Goal: Information Seeking & Learning: Learn about a topic

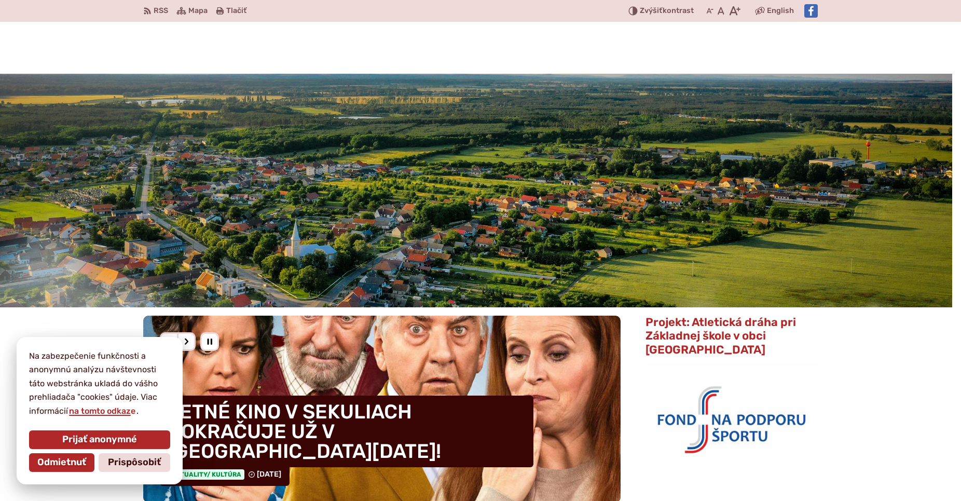
scroll to position [318, 0]
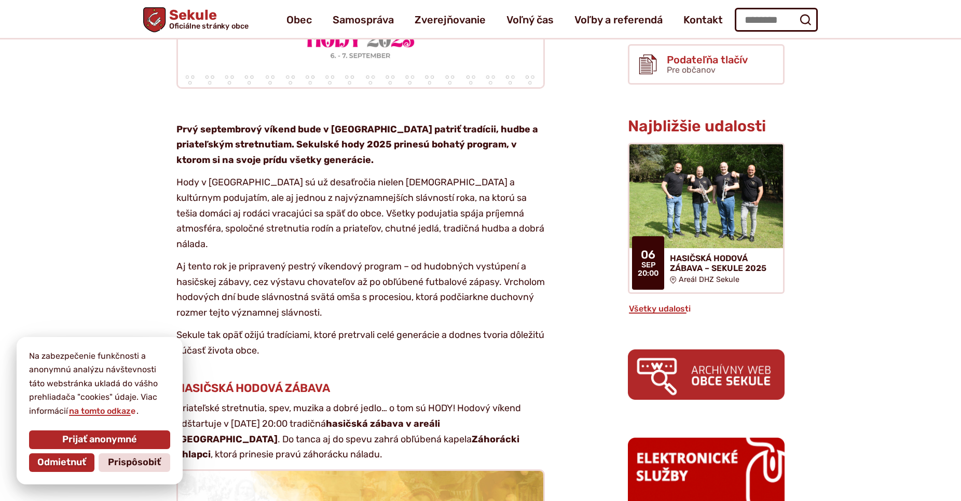
scroll to position [423, 0]
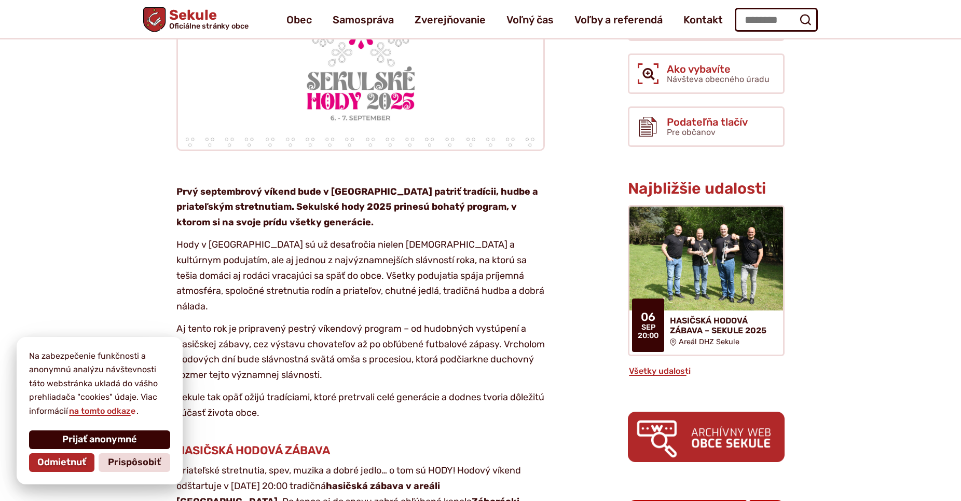
click at [78, 445] on span "Prijať anonymné" at bounding box center [99, 439] width 75 height 11
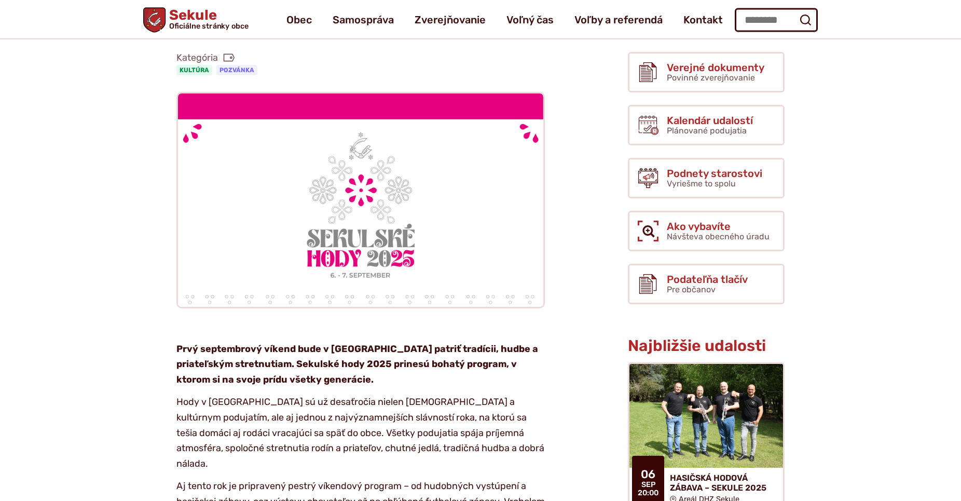
scroll to position [265, 0]
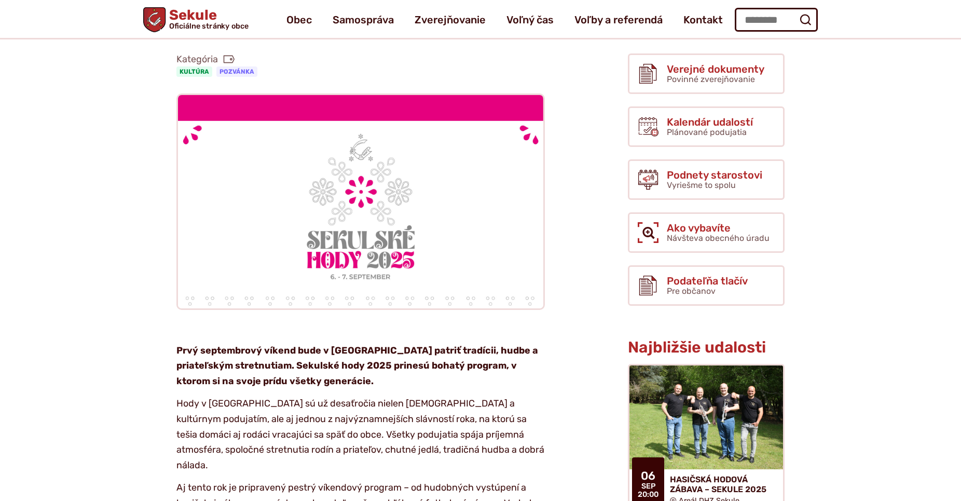
click at [498, 409] on p "Hody v Sekuliach sú už desaťročia nielen cirkevným a kultúrnym podujatím, ale a…" at bounding box center [360, 434] width 368 height 77
click at [356, 480] on p "Aj tento rok je pripravený pestrý víkendový program – od hudobných vystúpení a …" at bounding box center [360, 511] width 368 height 62
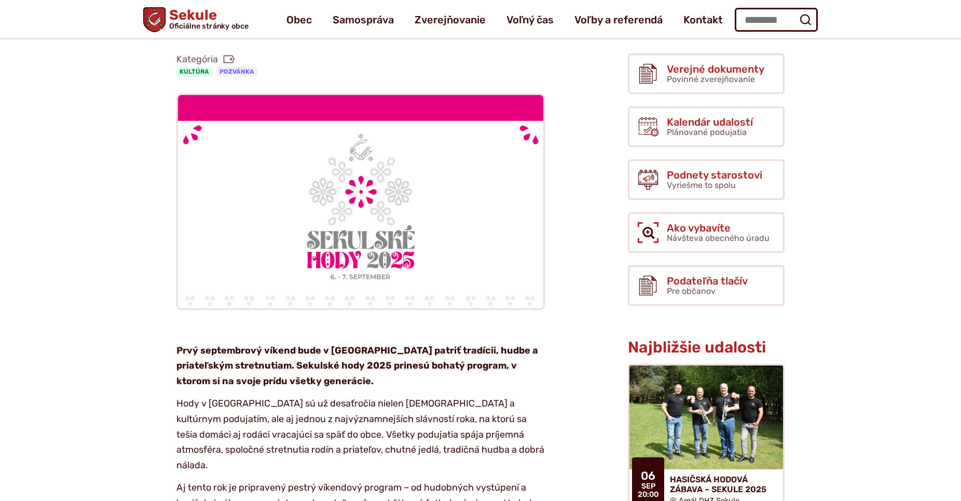
click at [356, 480] on p "Aj tento rok je pripravený pestrý víkendový program – od hudobných vystúpení a …" at bounding box center [360, 511] width 368 height 62
click at [258, 421] on p "Hody v Sekuliach sú už desaťročia nielen cirkevným a kultúrnym podujatím, ale a…" at bounding box center [360, 434] width 368 height 77
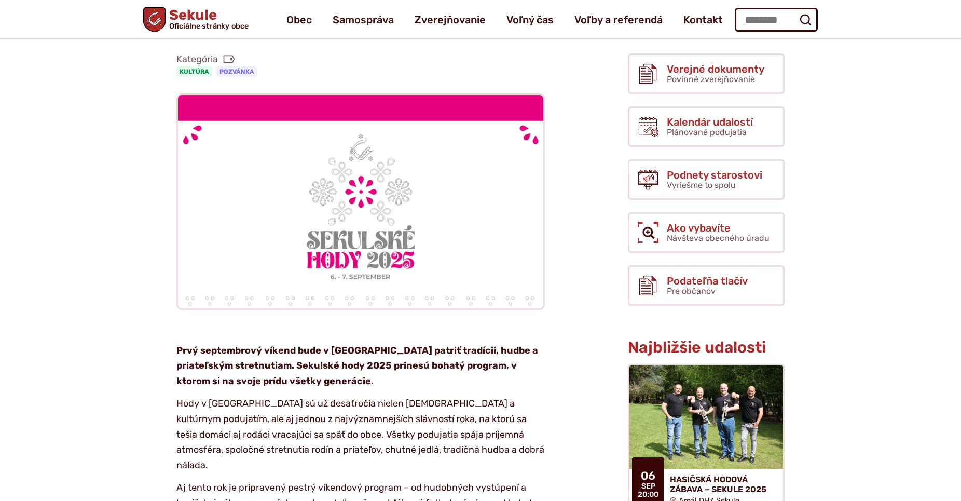
click at [251, 417] on p "Hody v Sekuliach sú už desaťročia nielen cirkevným a kultúrnym podujatím, ale a…" at bounding box center [360, 434] width 368 height 77
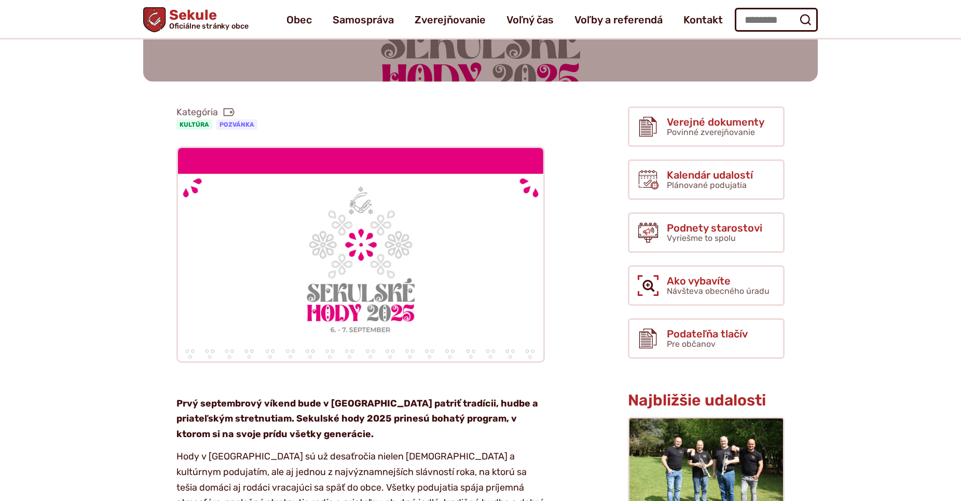
click at [365, 397] on strong "Prvý septembrový víkend bude v Sekuliach patriť tradícii, hudbe a priateľským s…" at bounding box center [357, 418] width 362 height 42
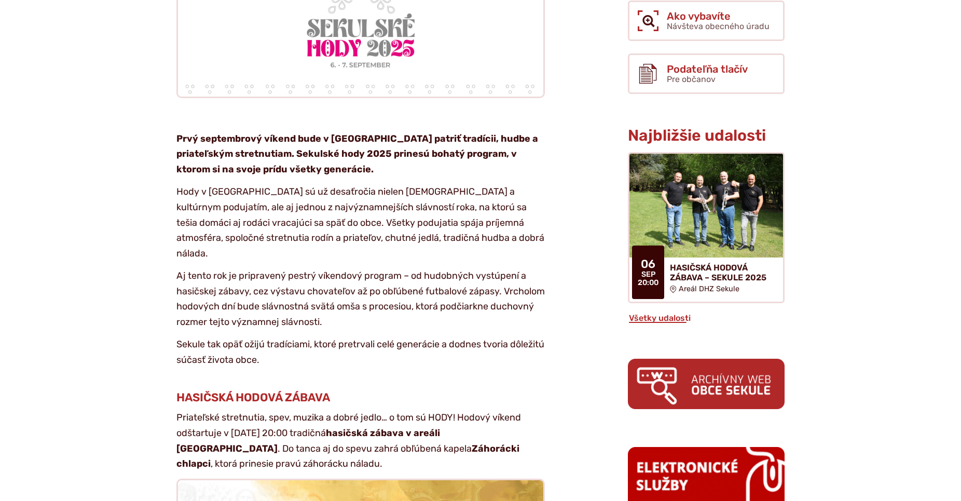
click at [265, 268] on p "Aj tento rok je pripravený pestrý víkendový program – od hudobných vystúpení a …" at bounding box center [360, 299] width 368 height 62
click at [310, 269] on p "Aj tento rok je pripravený pestrý víkendový program – od hudobných vystúpení a …" at bounding box center [360, 299] width 368 height 62
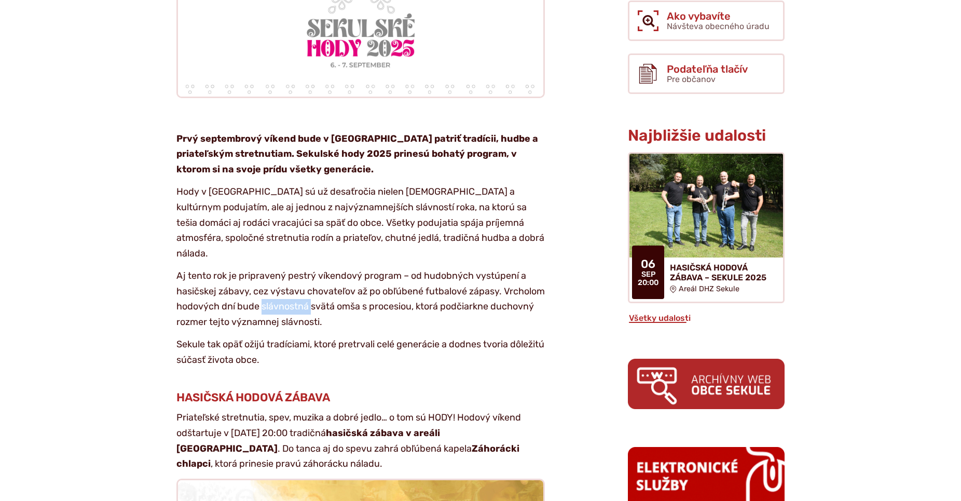
click at [310, 269] on p "Aj tento rok je pripravený pestrý víkendový program – od hudobných vystúpení a …" at bounding box center [360, 299] width 368 height 62
click at [277, 276] on p "Aj tento rok je pripravený pestrý víkendový program – od hudobných vystúpení a …" at bounding box center [360, 299] width 368 height 62
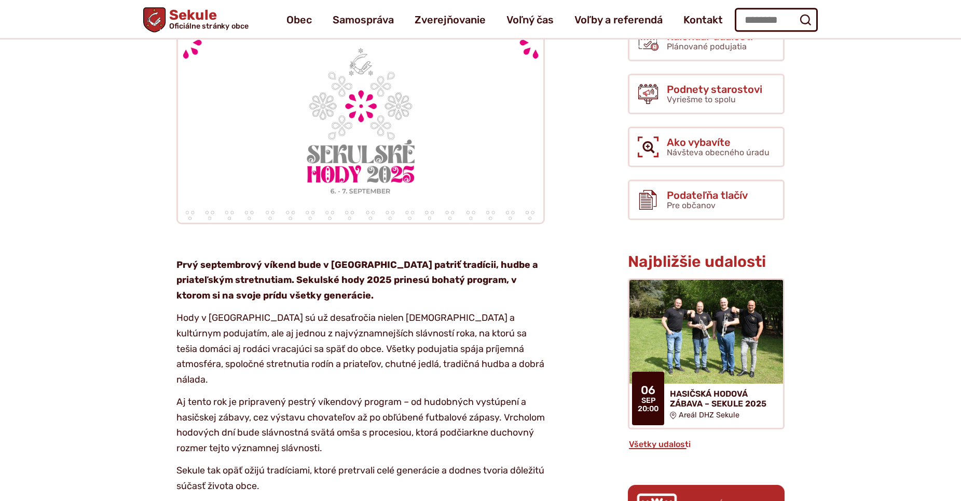
scroll to position [265, 0]
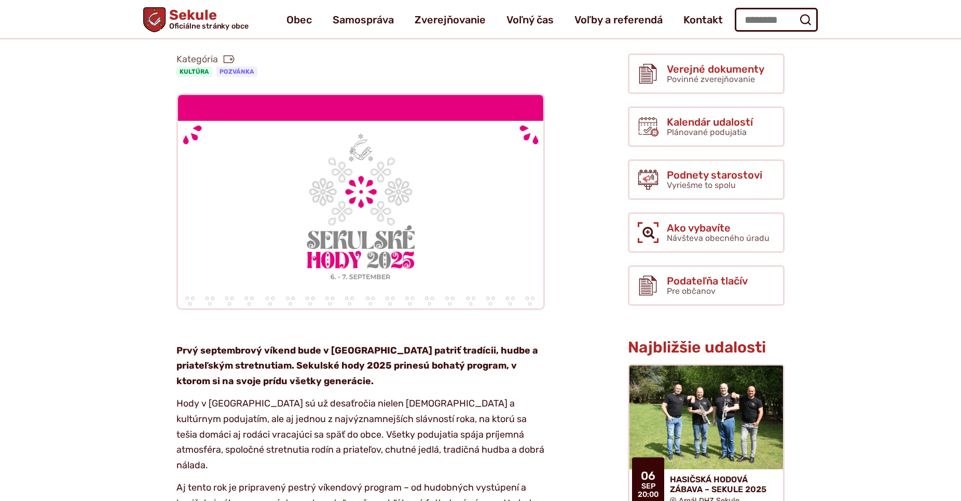
click at [377, 480] on p "Aj tento rok je pripravený pestrý víkendový program – od hudobných vystúpení a …" at bounding box center [360, 511] width 368 height 62
click at [365, 403] on p "Hody v Sekuliach sú už desaťročia nielen cirkevným a kultúrnym podujatím, ale a…" at bounding box center [360, 434] width 368 height 77
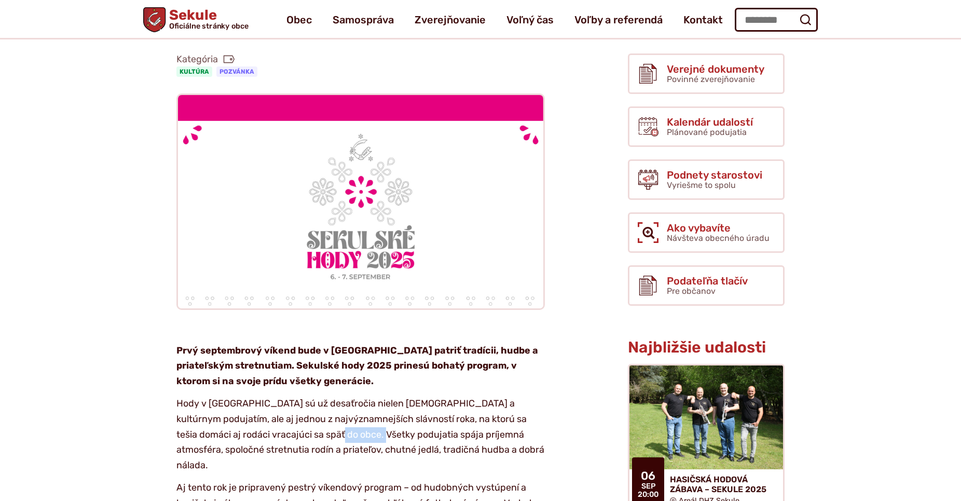
click at [365, 403] on p "Hody v Sekuliach sú už desaťročia nielen cirkevným a kultúrnym podujatím, ale a…" at bounding box center [360, 434] width 368 height 77
click at [342, 406] on p "Hody v Sekuliach sú už desaťročia nielen cirkevným a kultúrnym podujatím, ale a…" at bounding box center [360, 434] width 368 height 77
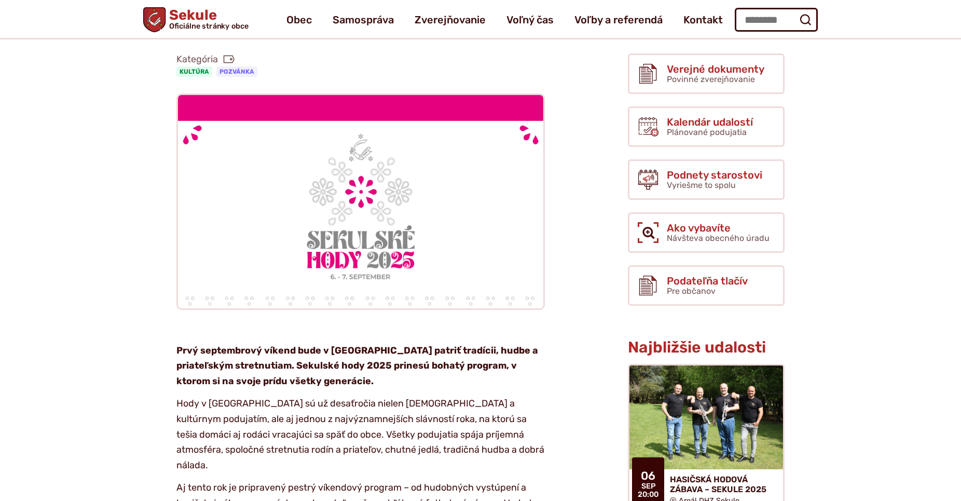
click at [338, 399] on p "Hody v Sekuliach sú už desaťročia nielen cirkevným a kultúrnym podujatím, ale a…" at bounding box center [360, 434] width 368 height 77
click at [339, 403] on p "Hody v Sekuliach sú už desaťročia nielen cirkevným a kultúrnym podujatím, ale a…" at bounding box center [360, 434] width 368 height 77
click at [346, 396] on p "Hody v Sekuliach sú už desaťročia nielen cirkevným a kultúrnym podujatím, ale a…" at bounding box center [360, 434] width 368 height 77
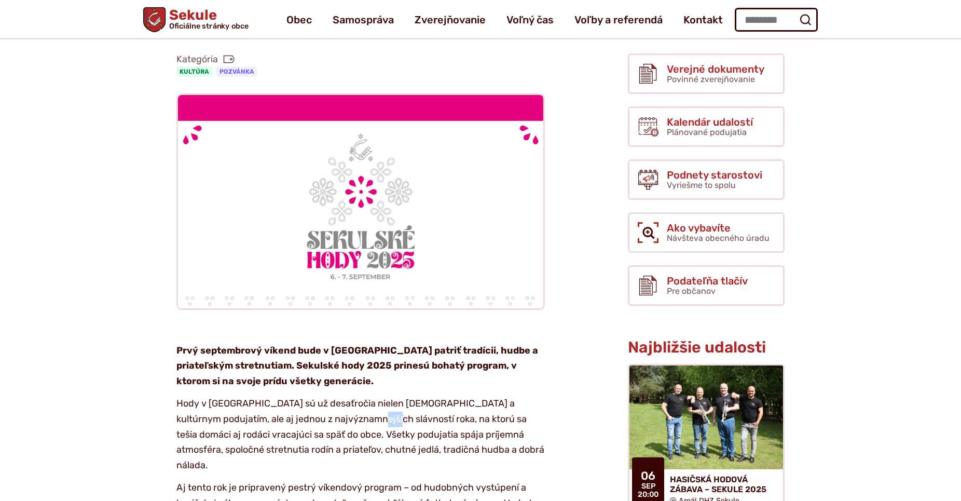
click at [346, 396] on p "Hody v Sekuliach sú už desaťročia nielen cirkevným a kultúrnym podujatím, ale a…" at bounding box center [360, 434] width 368 height 77
click at [331, 400] on p "Hody v Sekuliach sú už desaťročia nielen cirkevným a kultúrnym podujatím, ale a…" at bounding box center [360, 434] width 368 height 77
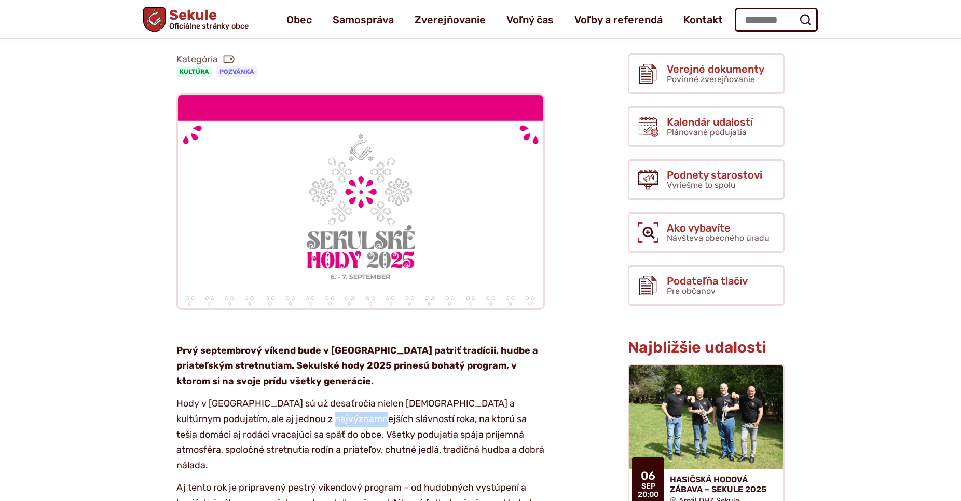
click at [331, 400] on p "Hody v Sekuliach sú už desaťročia nielen cirkevným a kultúrnym podujatím, ale a…" at bounding box center [360, 434] width 368 height 77
click at [331, 405] on p "Hody v Sekuliach sú už desaťročia nielen cirkevným a kultúrnym podujatím, ale a…" at bounding box center [360, 434] width 368 height 77
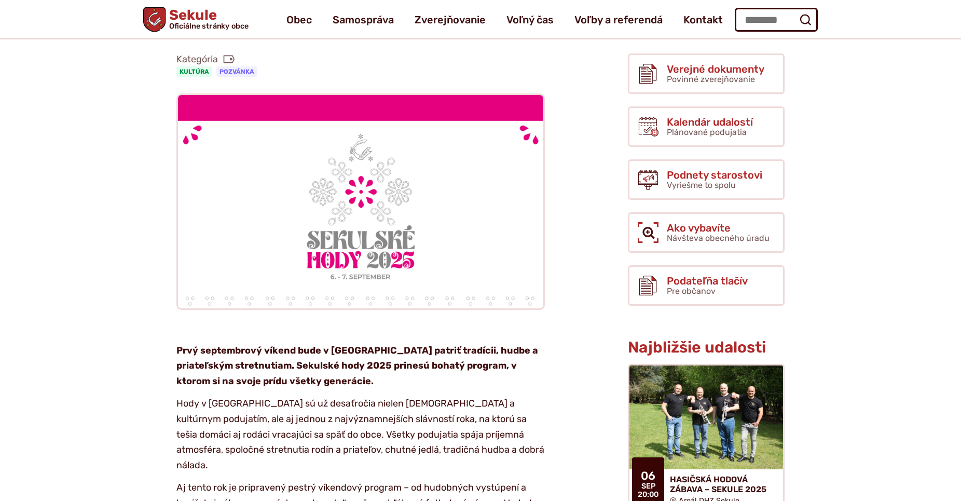
click at [313, 425] on p "Hody v Sekuliach sú už desaťročia nielen cirkevným a kultúrnym podujatím, ale a…" at bounding box center [360, 434] width 368 height 77
click at [321, 480] on p "Aj tento rok je pripravený pestrý víkendový program – od hudobných vystúpení a …" at bounding box center [360, 511] width 368 height 62
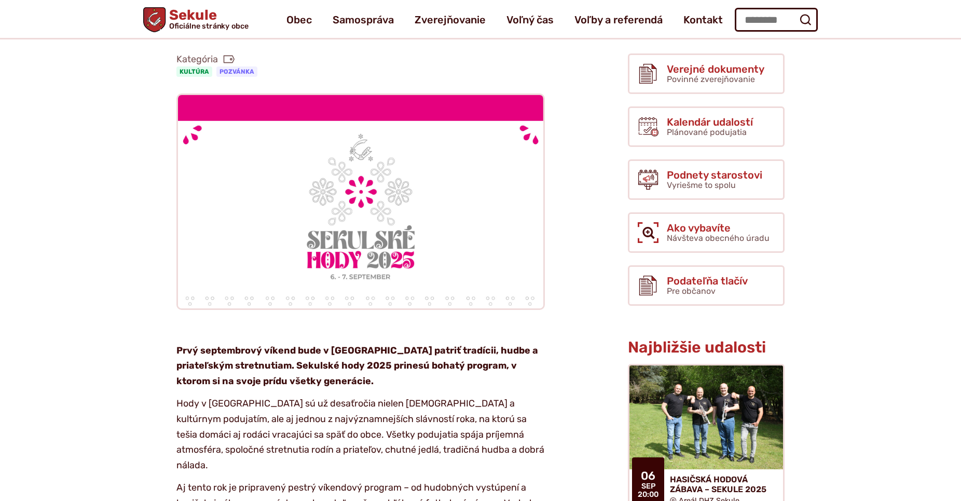
click at [302, 414] on p "Hody v Sekuliach sú už desaťročia nielen cirkevným a kultúrnym podujatím, ale a…" at bounding box center [360, 434] width 368 height 77
click at [231, 347] on p "Prvý septembrový víkend bude v Sekuliach patriť tradícii, hudbe a priateľským s…" at bounding box center [360, 366] width 368 height 46
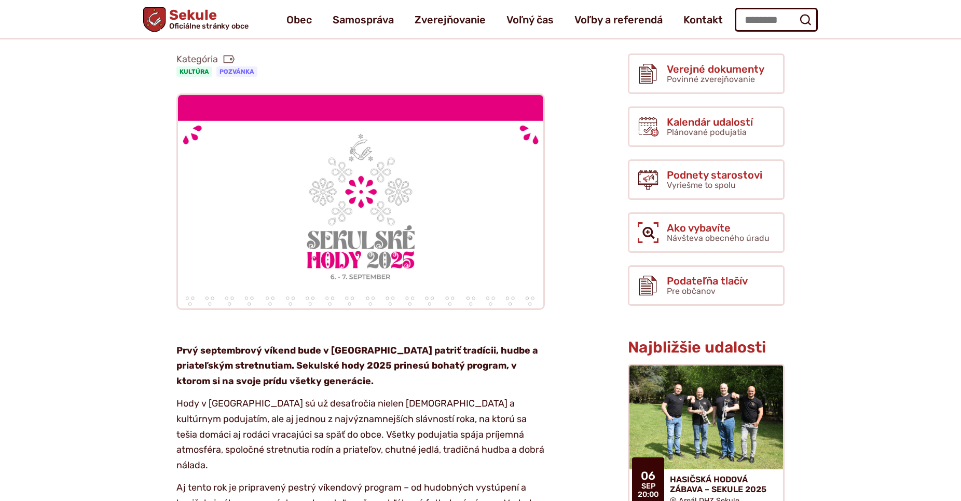
click at [231, 347] on p "Prvý septembrový víkend bude v Sekuliach patriť tradícii, hudbe a priateľským s…" at bounding box center [360, 366] width 368 height 46
click at [260, 360] on strong "Prvý septembrový víkend bude v Sekuliach patriť tradícii, hudbe a priateľským s…" at bounding box center [357, 366] width 362 height 42
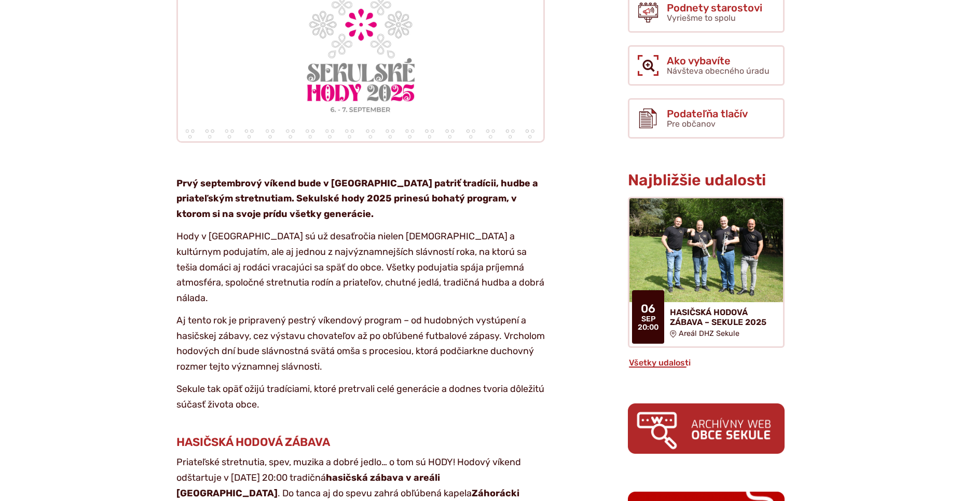
drag, startPoint x: 410, startPoint y: 474, endPoint x: 412, endPoint y: 516, distance: 41.5
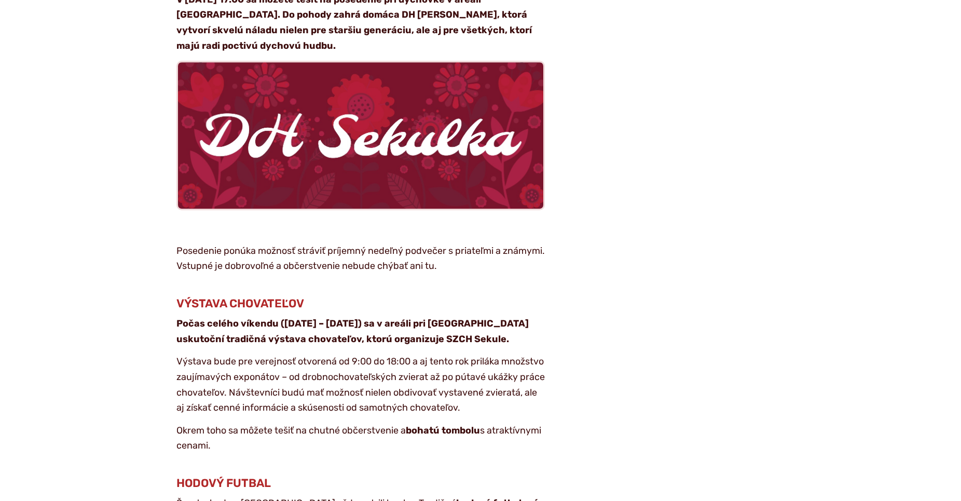
drag, startPoint x: 359, startPoint y: 325, endPoint x: 367, endPoint y: 483, distance: 157.9
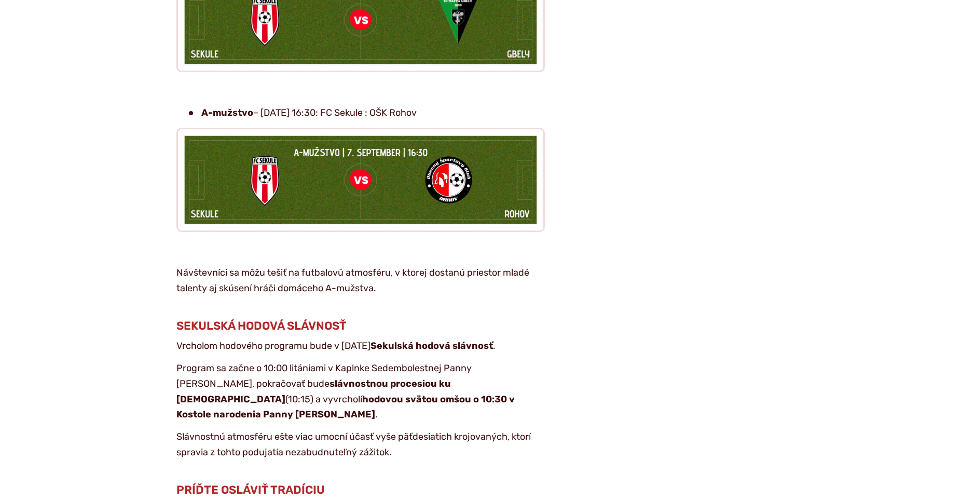
scroll to position [2362, 0]
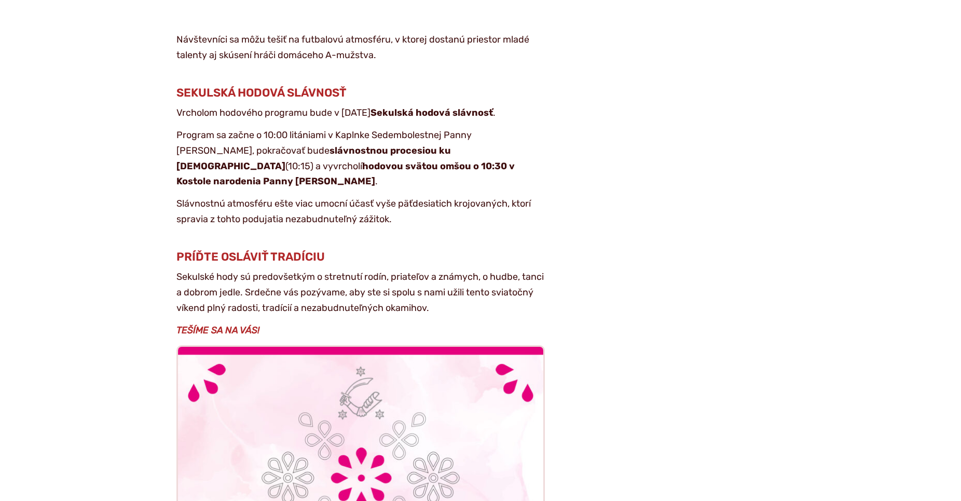
drag, startPoint x: 342, startPoint y: 391, endPoint x: 415, endPoint y: 515, distance: 144.2
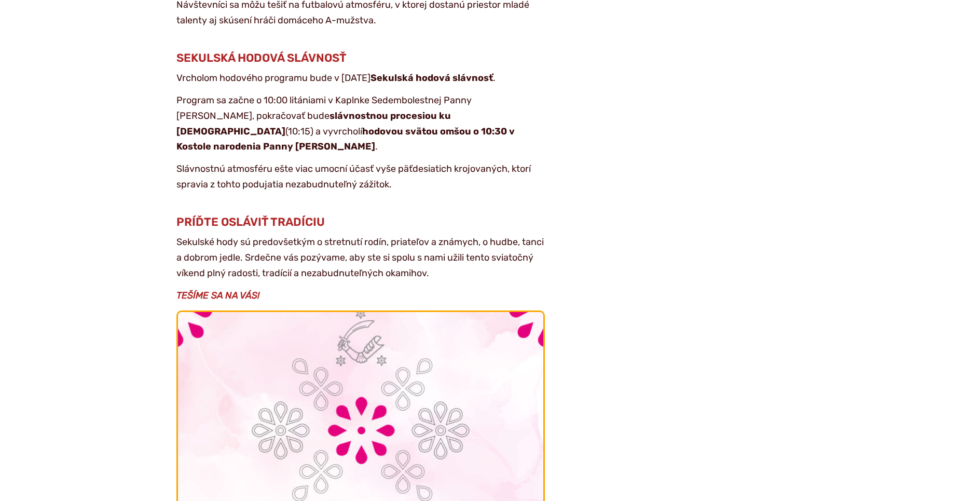
drag, startPoint x: 379, startPoint y: 366, endPoint x: 379, endPoint y: 402, distance: 36.3
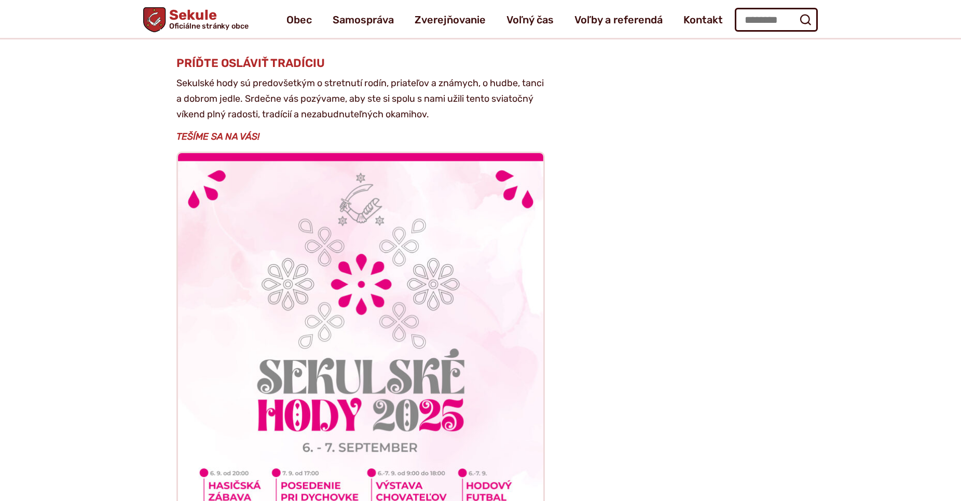
scroll to position [2309, 0]
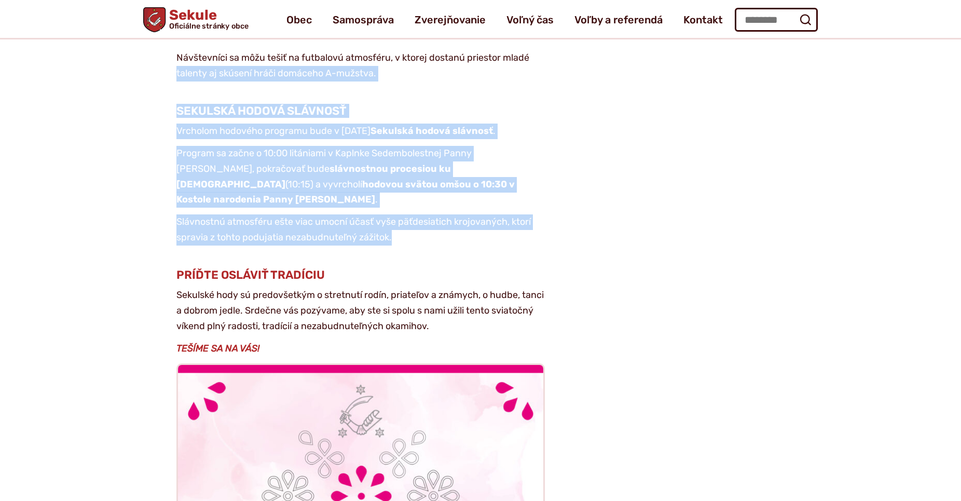
drag, startPoint x: 399, startPoint y: 199, endPoint x: 128, endPoint y: 49, distance: 308.9
drag, startPoint x: 170, startPoint y: 67, endPoint x: 419, endPoint y: 200, distance: 282.5
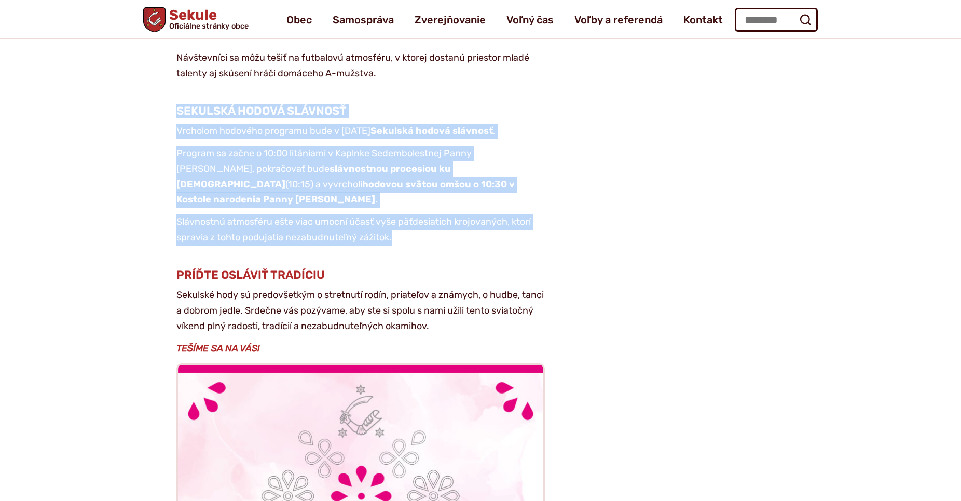
click at [417, 214] on p "Slávnostnú atmosféru ešte viac umocní účasť vyše päťdesiatich krojovaných, ktor…" at bounding box center [360, 229] width 368 height 31
drag, startPoint x: 417, startPoint y: 201, endPoint x: 152, endPoint y: 60, distance: 300.4
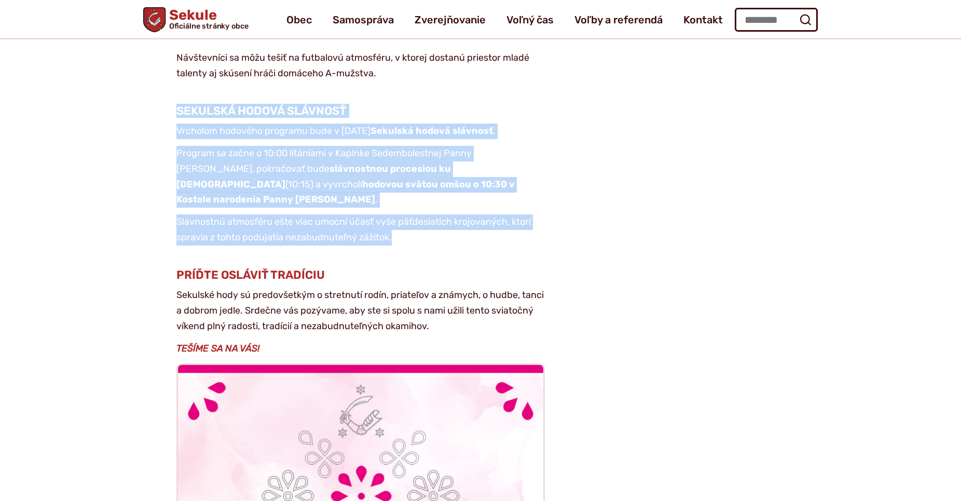
drag, startPoint x: 162, startPoint y: 65, endPoint x: 416, endPoint y: 200, distance: 286.9
click at [416, 214] on p "Slávnostnú atmosféru ešte viac umocní účasť vyše päťdesiatich krojovaných, ktor…" at bounding box center [360, 229] width 368 height 31
drag, startPoint x: 413, startPoint y: 204, endPoint x: 180, endPoint y: 65, distance: 271.8
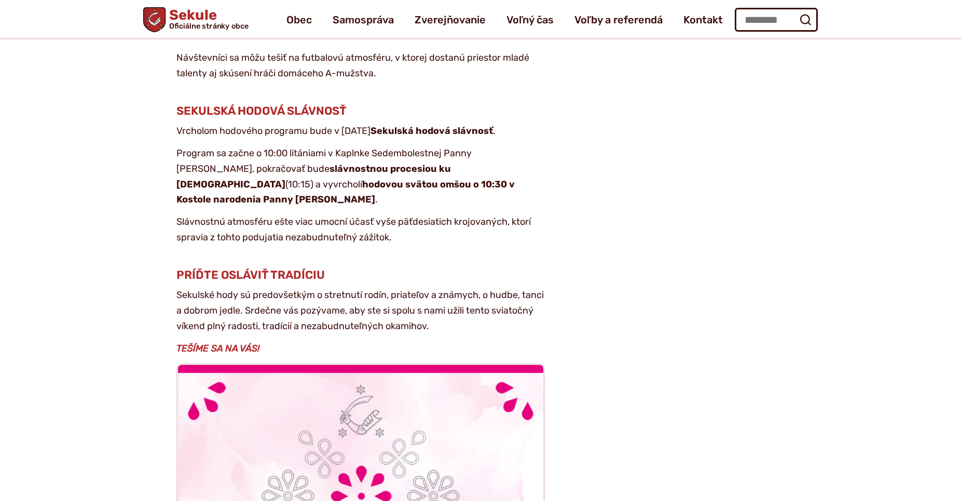
click at [180, 104] on span "SEKULSKÁ HODOVÁ SLÁVNOSŤ" at bounding box center [261, 111] width 170 height 14
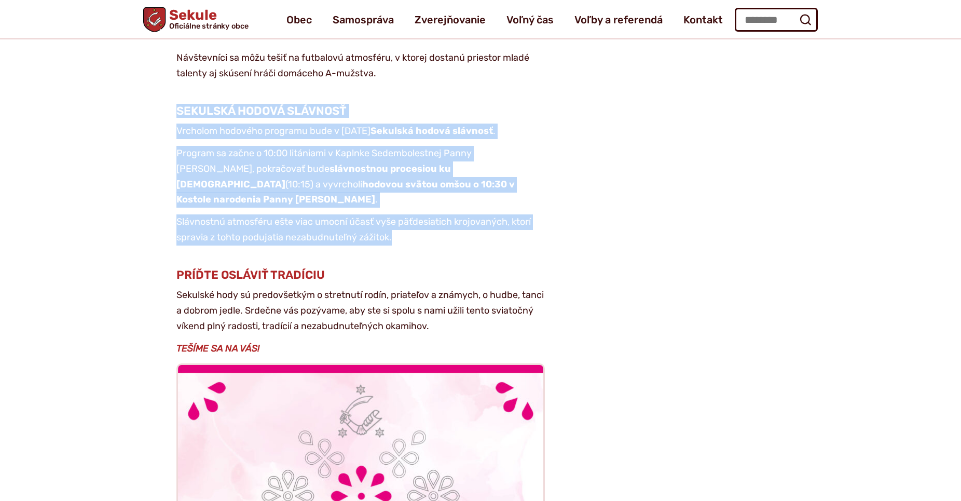
drag, startPoint x: 176, startPoint y: 66, endPoint x: 430, endPoint y: 211, distance: 292.1
drag, startPoint x: 364, startPoint y: 184, endPoint x: 159, endPoint y: 71, distance: 234.4
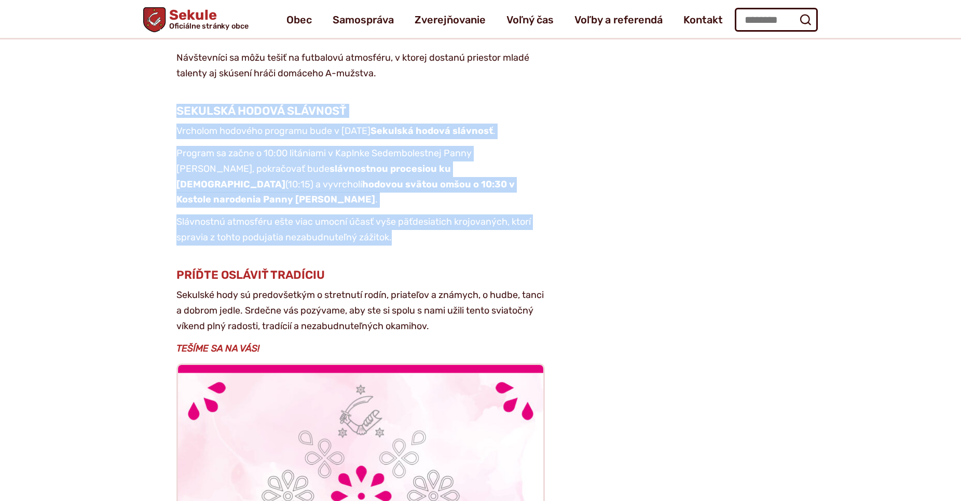
drag, startPoint x: 165, startPoint y: 68, endPoint x: 429, endPoint y: 200, distance: 295.0
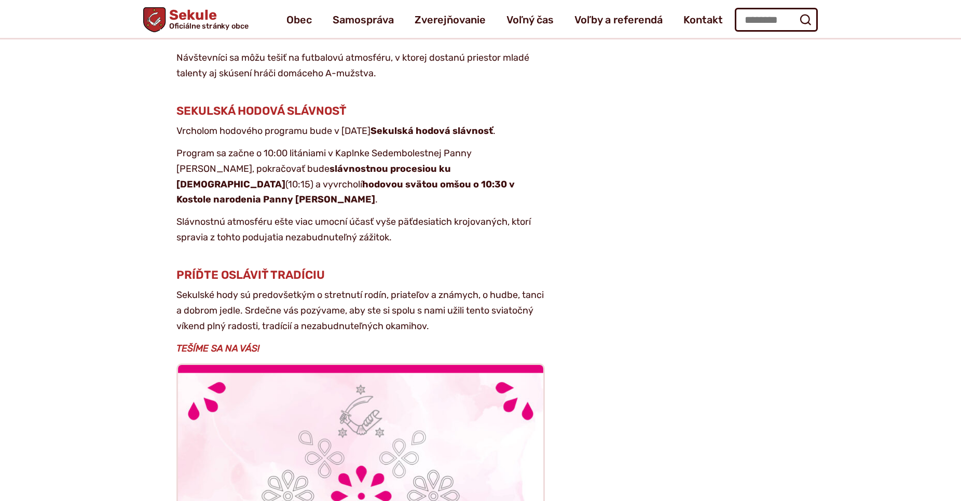
click at [355, 287] on p "Sekulské hody sú predovšetkým o stretnutí rodín, priateľov a známych, o hudbe, …" at bounding box center [360, 310] width 368 height 46
click at [445, 287] on p "Sekulské hody sú predovšetkým o stretnutí rodín, priateľov a známych, o hudbe, …" at bounding box center [360, 310] width 368 height 46
click at [443, 287] on p "Sekulské hody sú predovšetkým o stretnutí rodín, priateľov a známych, o hudbe, …" at bounding box center [360, 310] width 368 height 46
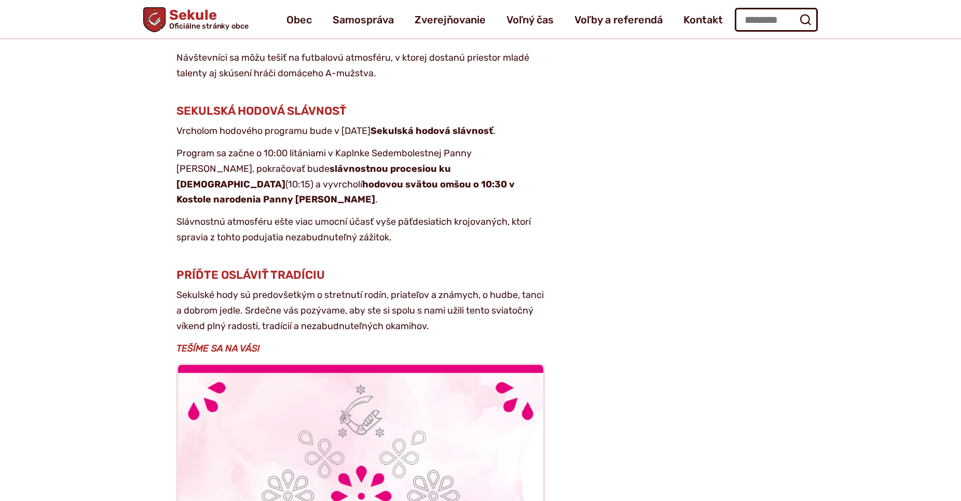
click at [443, 287] on p "Sekulské hody sú predovšetkým o stretnutí rodín, priateľov a známych, o hudbe, …" at bounding box center [360, 310] width 368 height 46
click at [326, 287] on p "Sekulské hody sú predovšetkým o stretnutí rodín, priateľov a známych, o hudbe, …" at bounding box center [360, 310] width 368 height 46
click at [310, 214] on p "Slávnostnú atmosféru ešte viac umocní účasť vyše päťdesiatich krojovaných, ktor…" at bounding box center [360, 229] width 368 height 31
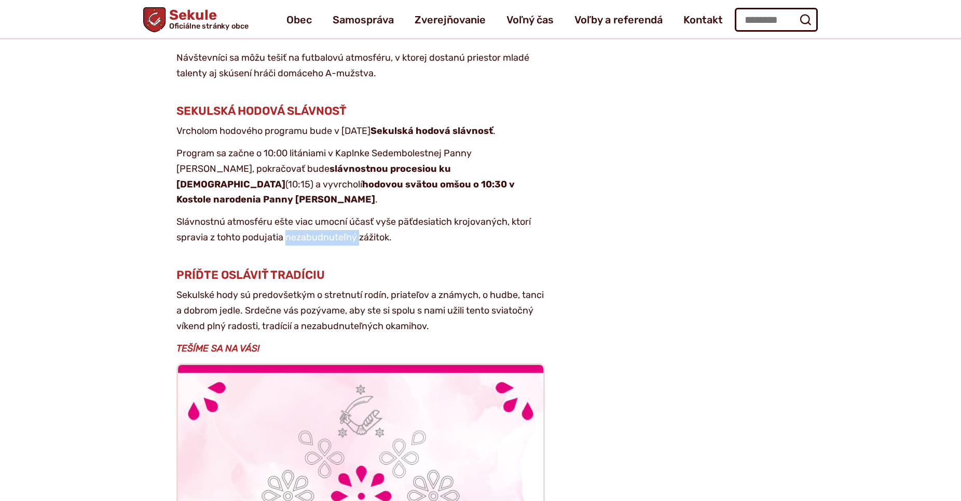
click at [310, 214] on p "Slávnostnú atmosféru ešte viac umocní účasť vyše päťdesiatich krojovaných, ktor…" at bounding box center [360, 229] width 368 height 31
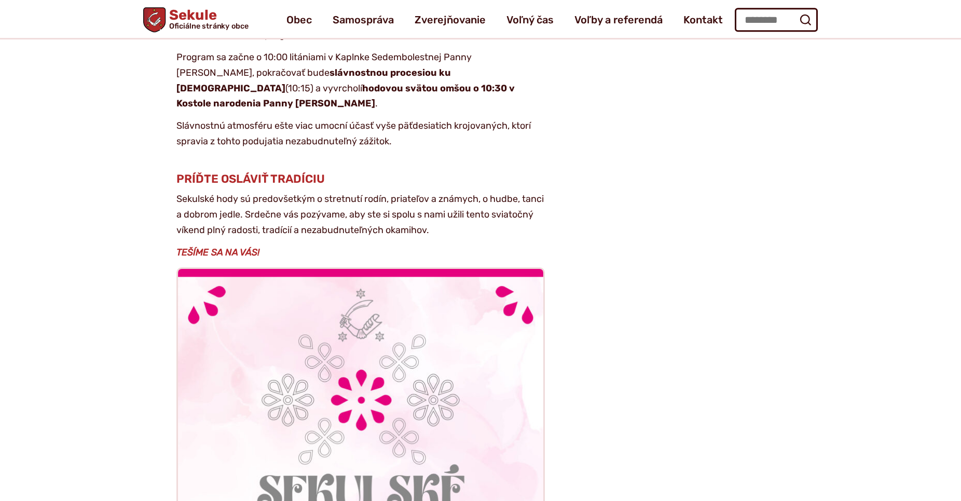
scroll to position [2362, 0]
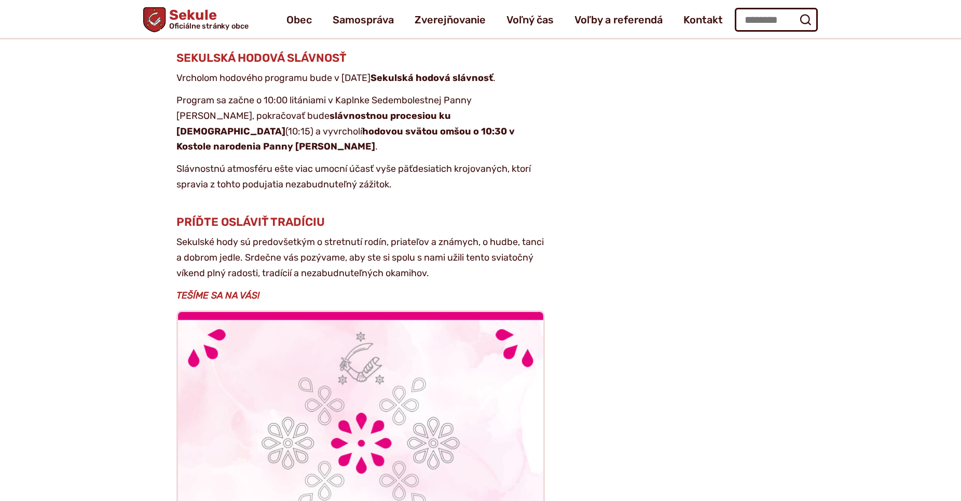
click at [411, 235] on p "Sekulské hody sú predovšetkým o stretnutí rodín, priateľov a známych, o hudbe, …" at bounding box center [360, 258] width 368 height 46
click at [309, 126] on strong "hodovou svätou omšou o 10:30 v Kostole narodenia Panny Márie" at bounding box center [345, 139] width 338 height 27
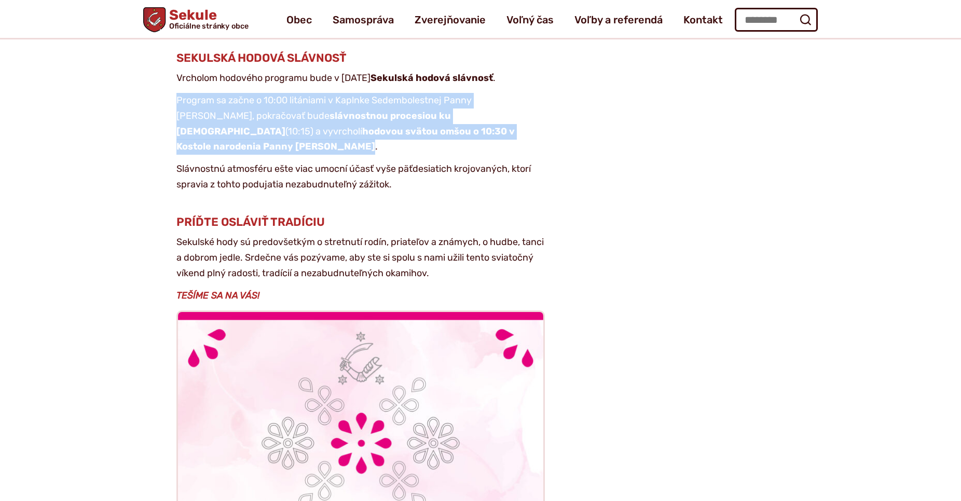
click at [309, 126] on strong "hodovou svätou omšou o 10:30 v Kostole narodenia Panny Márie" at bounding box center [345, 139] width 338 height 27
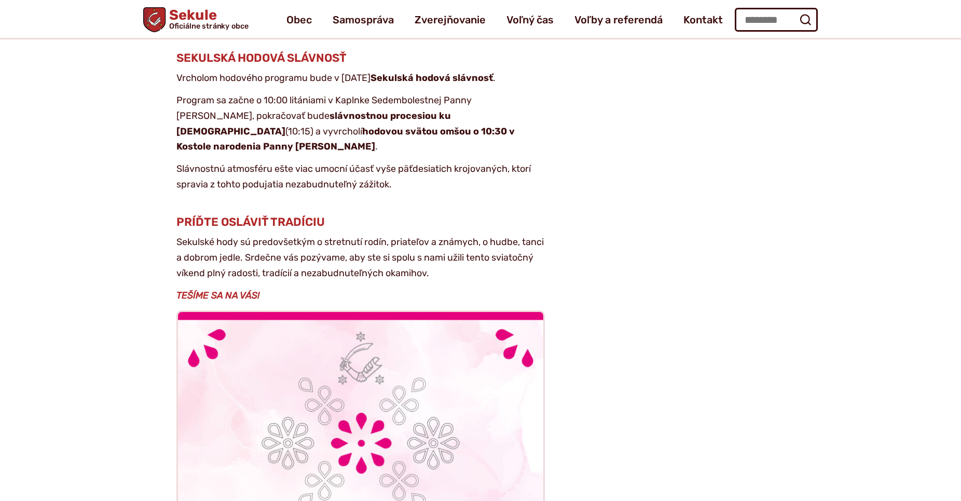
click at [302, 161] on p "Slávnostnú atmosféru ešte viac umocní účasť vyše päťdesiatich krojovaných, ktor…" at bounding box center [360, 176] width 368 height 31
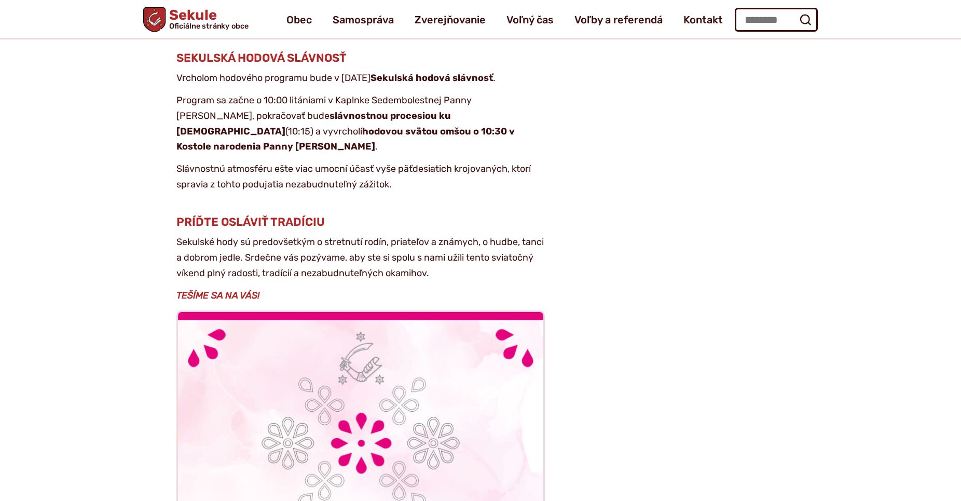
click at [302, 161] on p "Slávnostnú atmosféru ešte viac umocní účasť vyše päťdesiatich krojovaných, ktor…" at bounding box center [360, 176] width 368 height 31
click at [344, 288] on p "TEŠÍME SA NA VÁS!" at bounding box center [360, 296] width 368 height 16
click at [327, 235] on p "Sekulské hody sú predovšetkým o stretnutí rodín, priateľov a známych, o hudbe, …" at bounding box center [360, 258] width 368 height 46
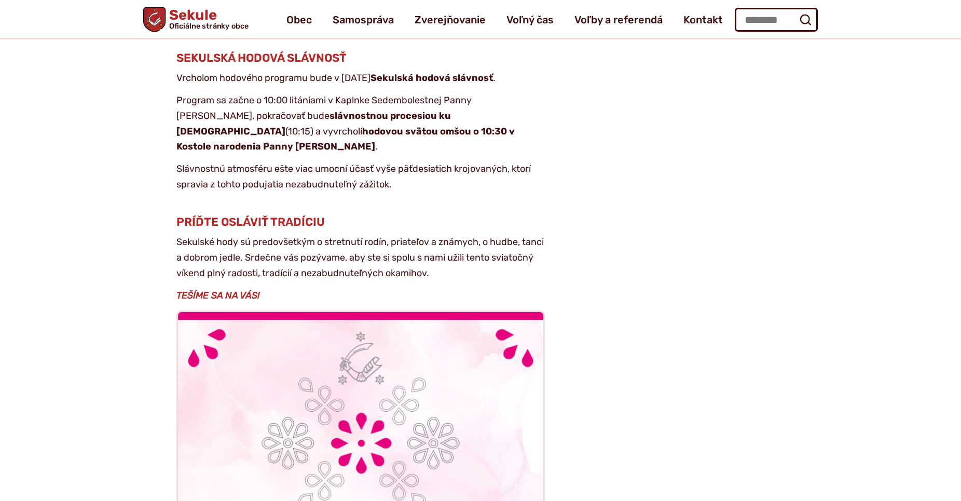
click at [327, 235] on p "Sekulské hody sú predovšetkým o stretnutí rodín, priateľov a známych, o hudbe, …" at bounding box center [360, 258] width 368 height 46
click at [313, 235] on p "Sekulské hody sú predovšetkým o stretnutí rodín, priateľov a známych, o hudbe, …" at bounding box center [360, 258] width 368 height 46
click at [353, 235] on p "Sekulské hody sú predovšetkým o stretnutí rodín, priateľov a známych, o hudbe, …" at bounding box center [360, 258] width 368 height 46
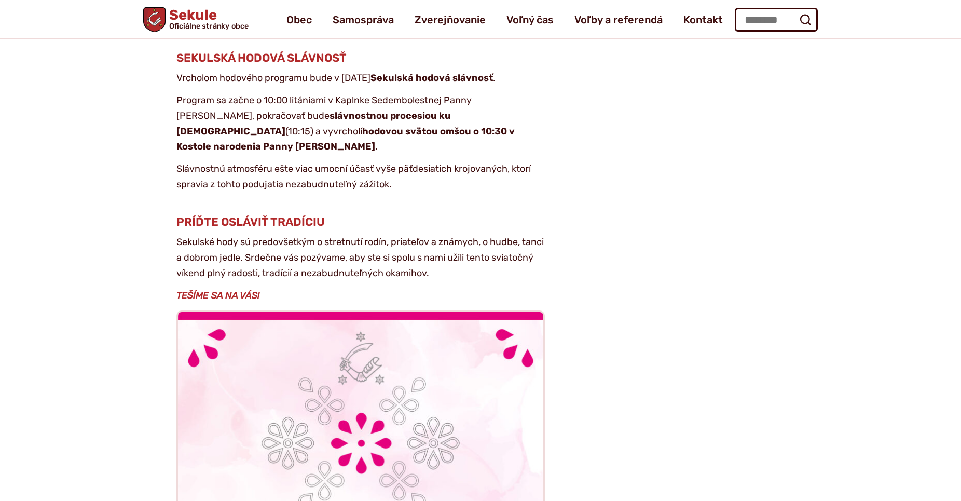
click at [353, 235] on p "Sekulské hody sú predovšetkým o stretnutí rodín, priateľov a známych, o hudbe, …" at bounding box center [360, 258] width 368 height 46
click at [319, 235] on p "Sekulské hody sú predovšetkým o stretnutí rodín, priateľov a známych, o hudbe, …" at bounding box center [360, 258] width 368 height 46
click at [325, 235] on p "Sekulské hody sú predovšetkým o stretnutí rodín, priateľov a známych, o hudbe, …" at bounding box center [360, 258] width 368 height 46
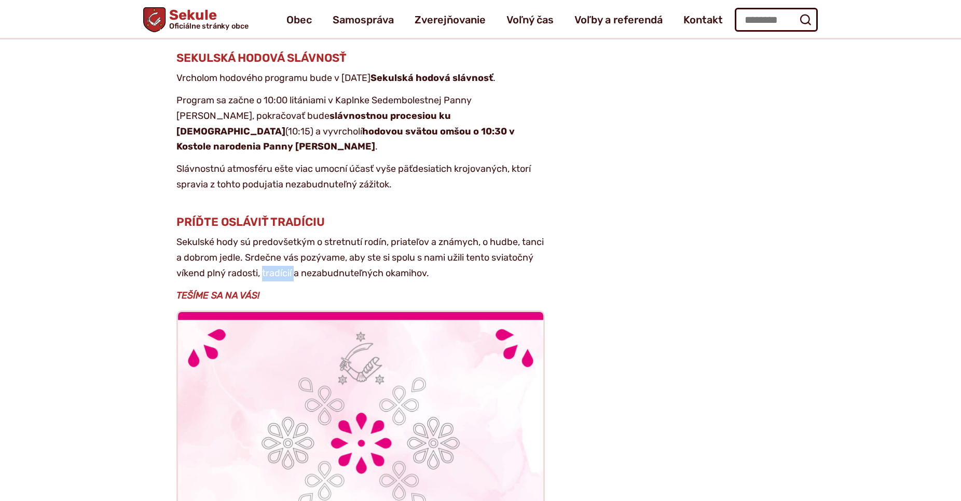
click at [325, 235] on p "Sekulské hody sú predovšetkým o stretnutí rodín, priateľov a známych, o hudbe, …" at bounding box center [360, 258] width 368 height 46
click at [312, 235] on p "Sekulské hody sú predovšetkým o stretnutí rodín, priateľov a známych, o hudbe, …" at bounding box center [360, 258] width 368 height 46
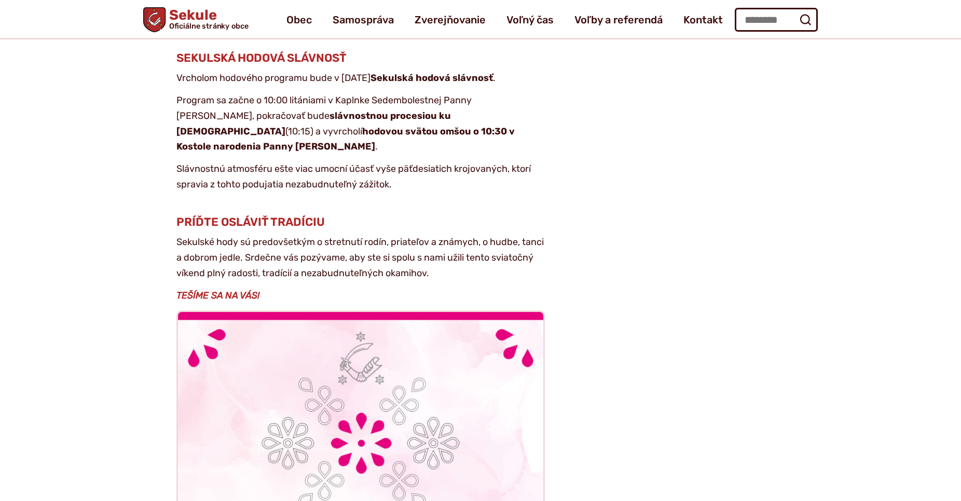
click at [312, 235] on p "Sekulské hody sú predovšetkým o stretnutí rodín, priateľov a známych, o hudbe, …" at bounding box center [360, 258] width 368 height 46
click at [317, 235] on p "Sekulské hody sú predovšetkým o stretnutí rodín, priateľov a známych, o hudbe, …" at bounding box center [360, 258] width 368 height 46
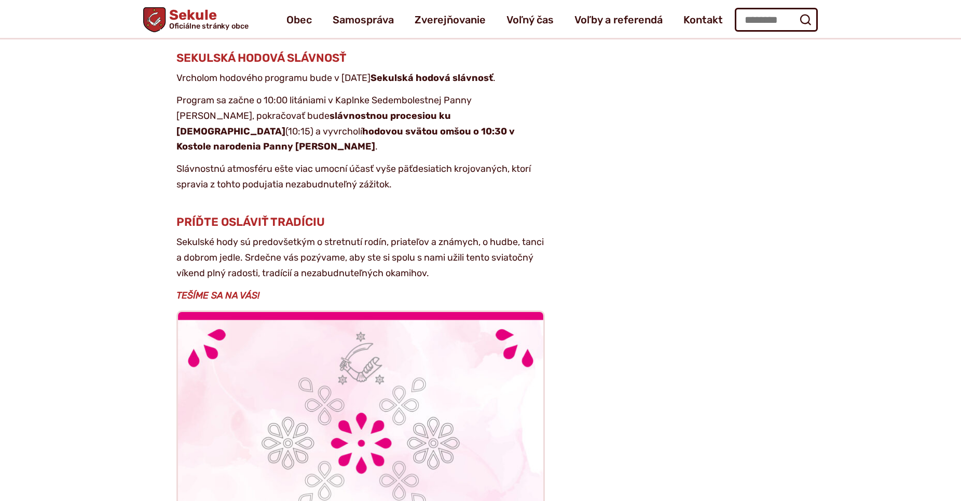
click at [329, 235] on p "Sekulské hody sú predovšetkým o stretnutí rodín, priateľov a známych, o hudbe, …" at bounding box center [360, 258] width 368 height 46
click at [331, 236] on p "Sekulské hody sú predovšetkým o stretnutí rodín, priateľov a známych, o hudbe, …" at bounding box center [360, 258] width 368 height 46
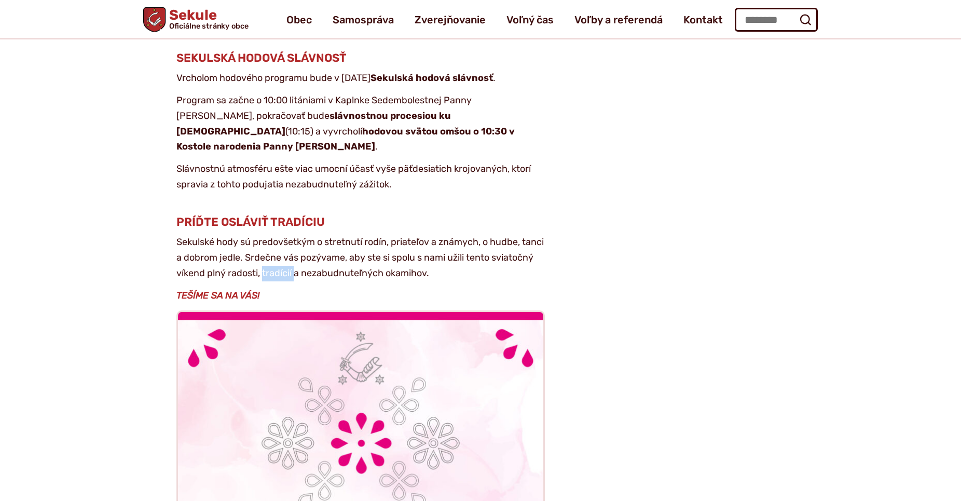
click at [331, 236] on p "Sekulské hody sú predovšetkým o stretnutí rodín, priateľov a známych, o hudbe, …" at bounding box center [360, 258] width 368 height 46
click at [323, 235] on p "Sekulské hody sú predovšetkým o stretnutí rodín, priateľov a známych, o hudbe, …" at bounding box center [360, 258] width 368 height 46
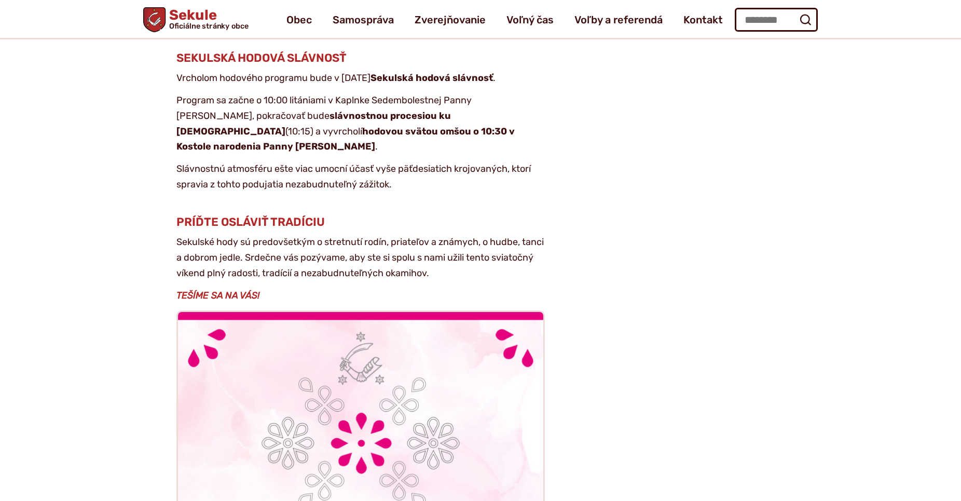
click at [325, 237] on p "Sekulské hody sú predovšetkým o stretnutí rodín, priateľov a známych, o hudbe, …" at bounding box center [360, 258] width 368 height 46
click at [318, 235] on p "Sekulské hody sú predovšetkým o stretnutí rodín, priateľov a známych, o hudbe, …" at bounding box center [360, 258] width 368 height 46
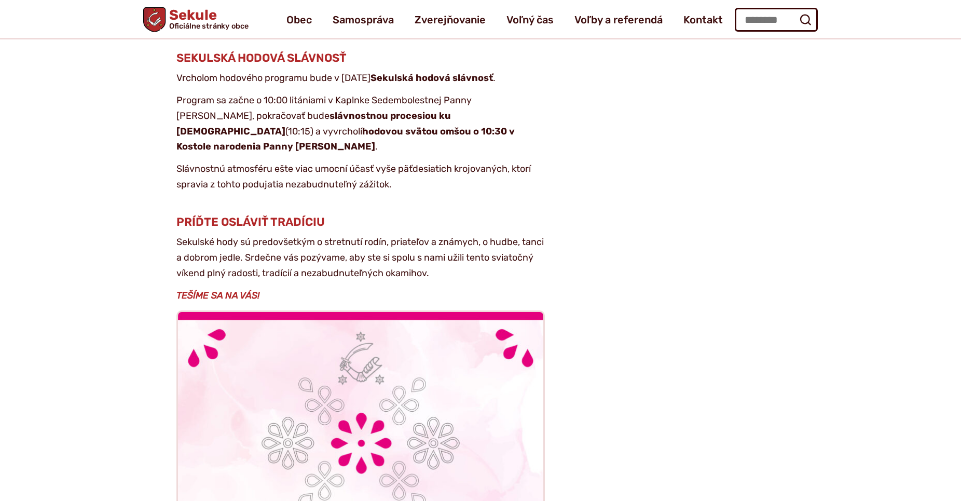
click at [318, 235] on p "Sekulské hody sú predovšetkým o stretnutí rodín, priateľov a známych, o hudbe, …" at bounding box center [360, 258] width 368 height 46
click at [337, 235] on p "Sekulské hody sú predovšetkým o stretnutí rodín, priateľov a známych, o hudbe, …" at bounding box center [360, 258] width 368 height 46
click at [358, 235] on p "Sekulské hody sú predovšetkým o stretnutí rodín, priateľov a známych, o hudbe, …" at bounding box center [360, 258] width 368 height 46
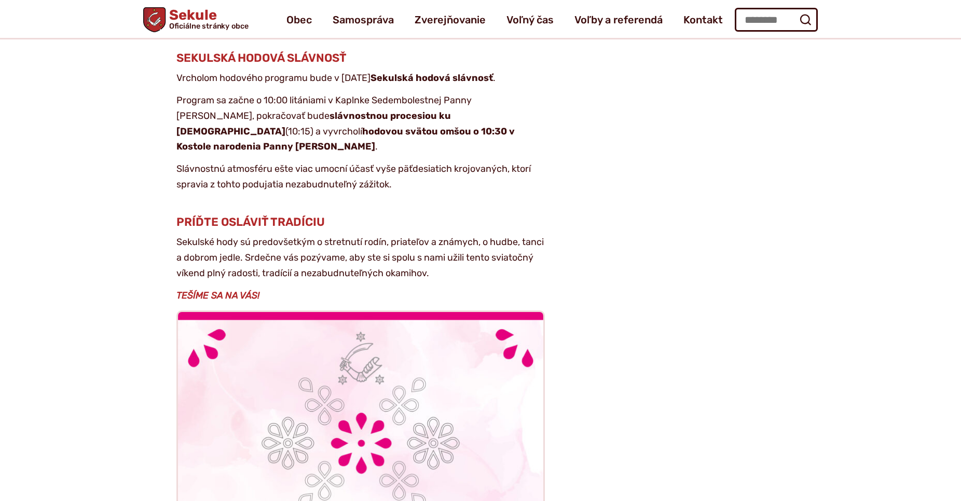
click at [355, 235] on p "Sekulské hody sú predovšetkým o stretnutí rodín, priateľov a známych, o hudbe, …" at bounding box center [360, 258] width 368 height 46
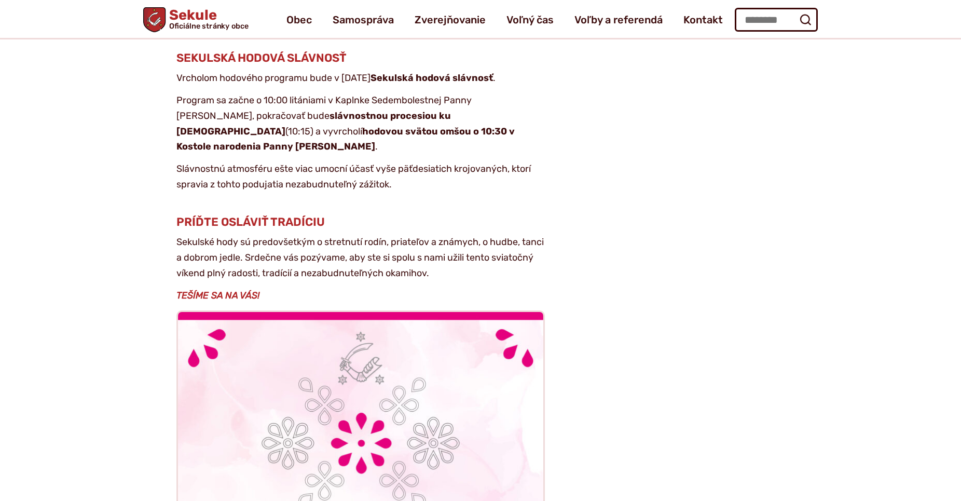
click at [368, 235] on p "Sekulské hody sú predovšetkým o stretnutí rodín, priateľov a známych, o hudbe, …" at bounding box center [360, 258] width 368 height 46
click at [364, 235] on p "Sekulské hody sú predovšetkým o stretnutí rodín, priateľov a známych, o hudbe, …" at bounding box center [360, 258] width 368 height 46
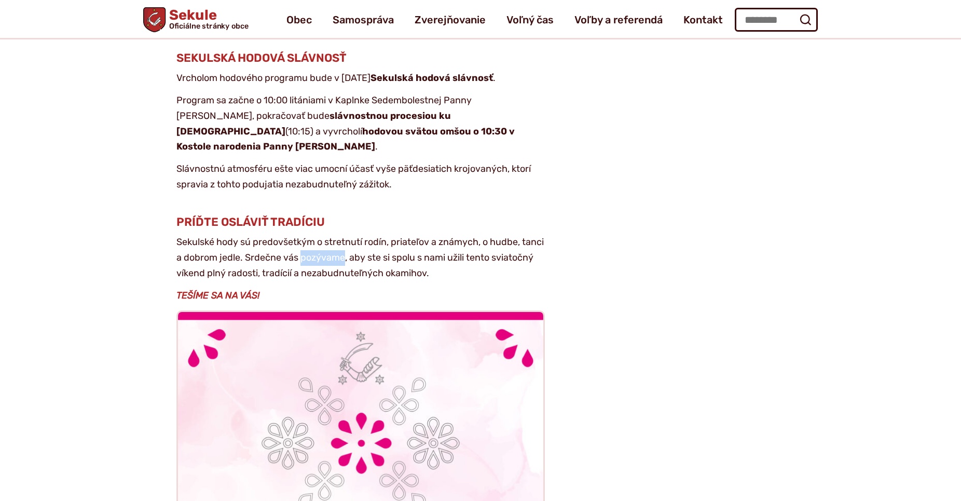
click at [362, 235] on p "Sekulské hody sú predovšetkým o stretnutí rodín, priateľov a známych, o hudbe, …" at bounding box center [360, 258] width 368 height 46
click at [365, 235] on p "Sekulské hody sú predovšetkým o stretnutí rodín, priateľov a známych, o hudbe, …" at bounding box center [360, 258] width 368 height 46
click at [368, 235] on p "Sekulské hody sú predovšetkým o stretnutí rodín, priateľov a známych, o hudbe, …" at bounding box center [360, 258] width 368 height 46
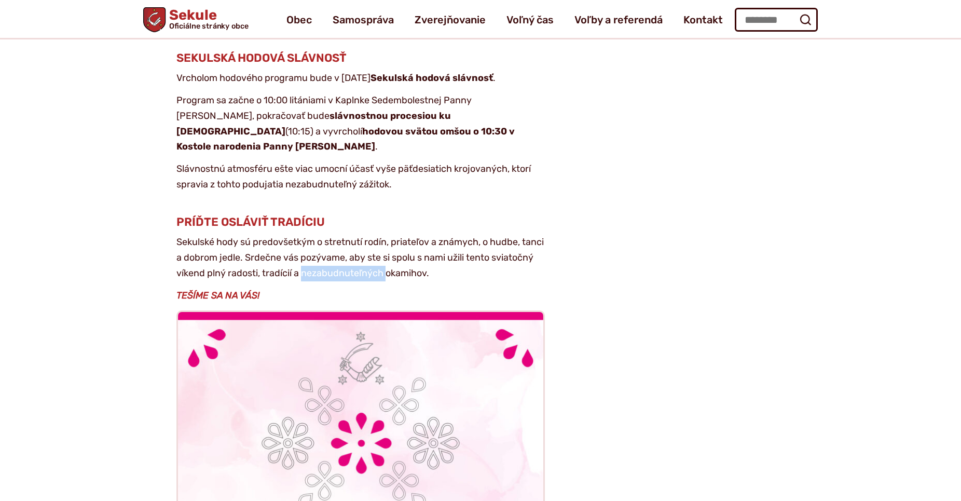
click at [368, 235] on p "Sekulské hody sú predovšetkým o stretnutí rodín, priateľov a známych, o hudbe, …" at bounding box center [360, 258] width 368 height 46
click at [352, 239] on p "Sekulské hody sú predovšetkým o stretnutí rodín, priateľov a známych, o hudbe, …" at bounding box center [360, 258] width 368 height 46
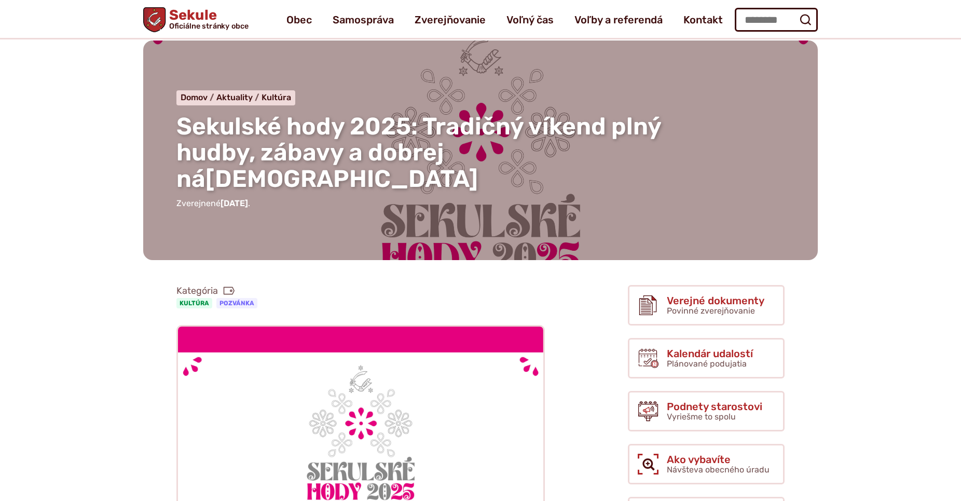
scroll to position [0, 0]
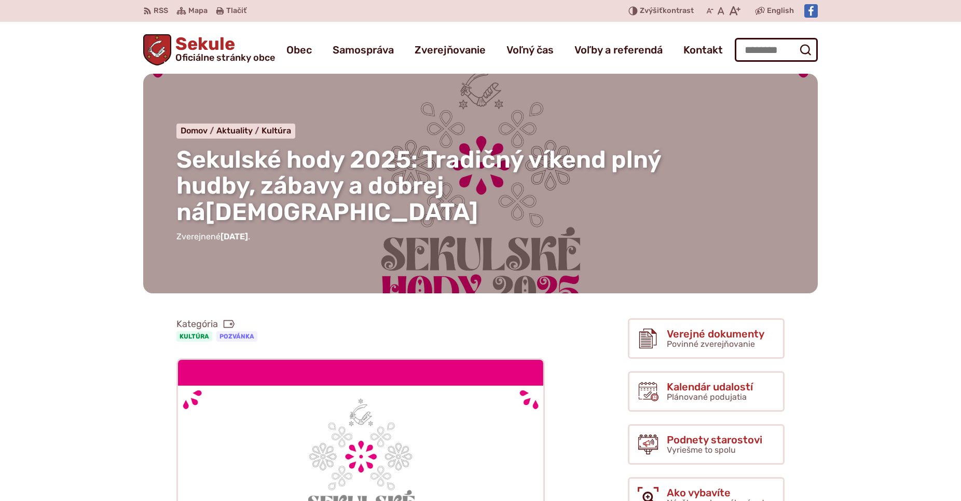
click at [224, 43] on span "Sekule Oficiálne stránky obce" at bounding box center [223, 48] width 104 height 27
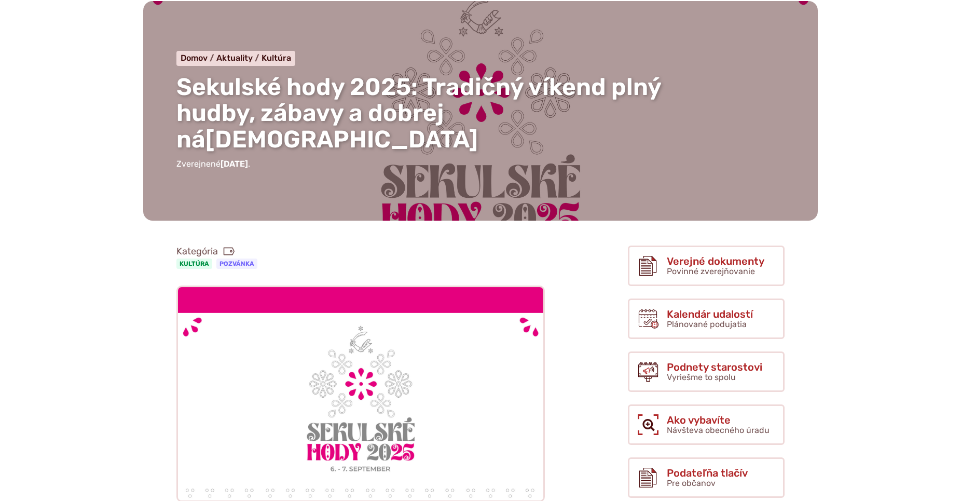
scroll to position [212, 0]
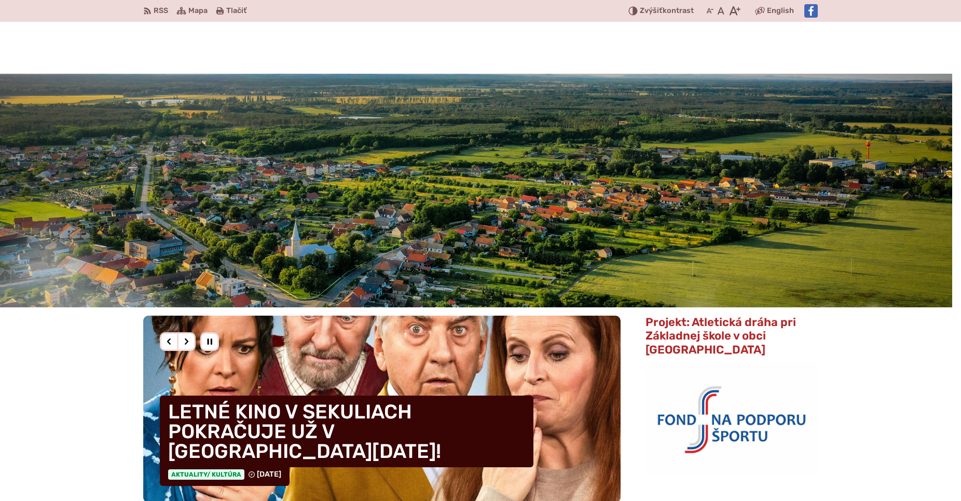
scroll to position [212, 0]
